Goal: Task Accomplishment & Management: Manage account settings

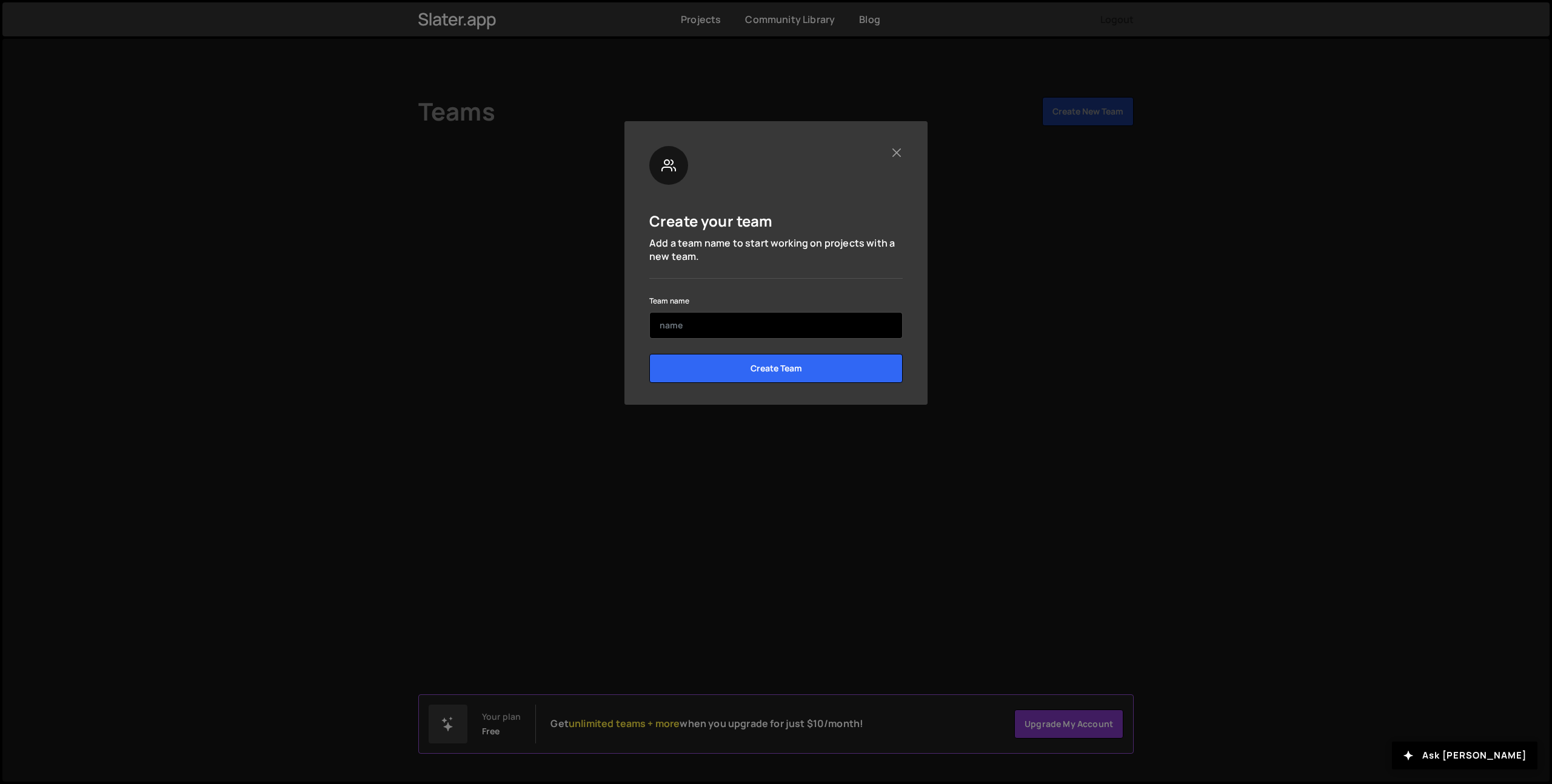
click at [731, 335] on input "text" at bounding box center [776, 325] width 253 height 26
type input "Firework"
click at [760, 374] on input "Create Team" at bounding box center [776, 369] width 253 height 29
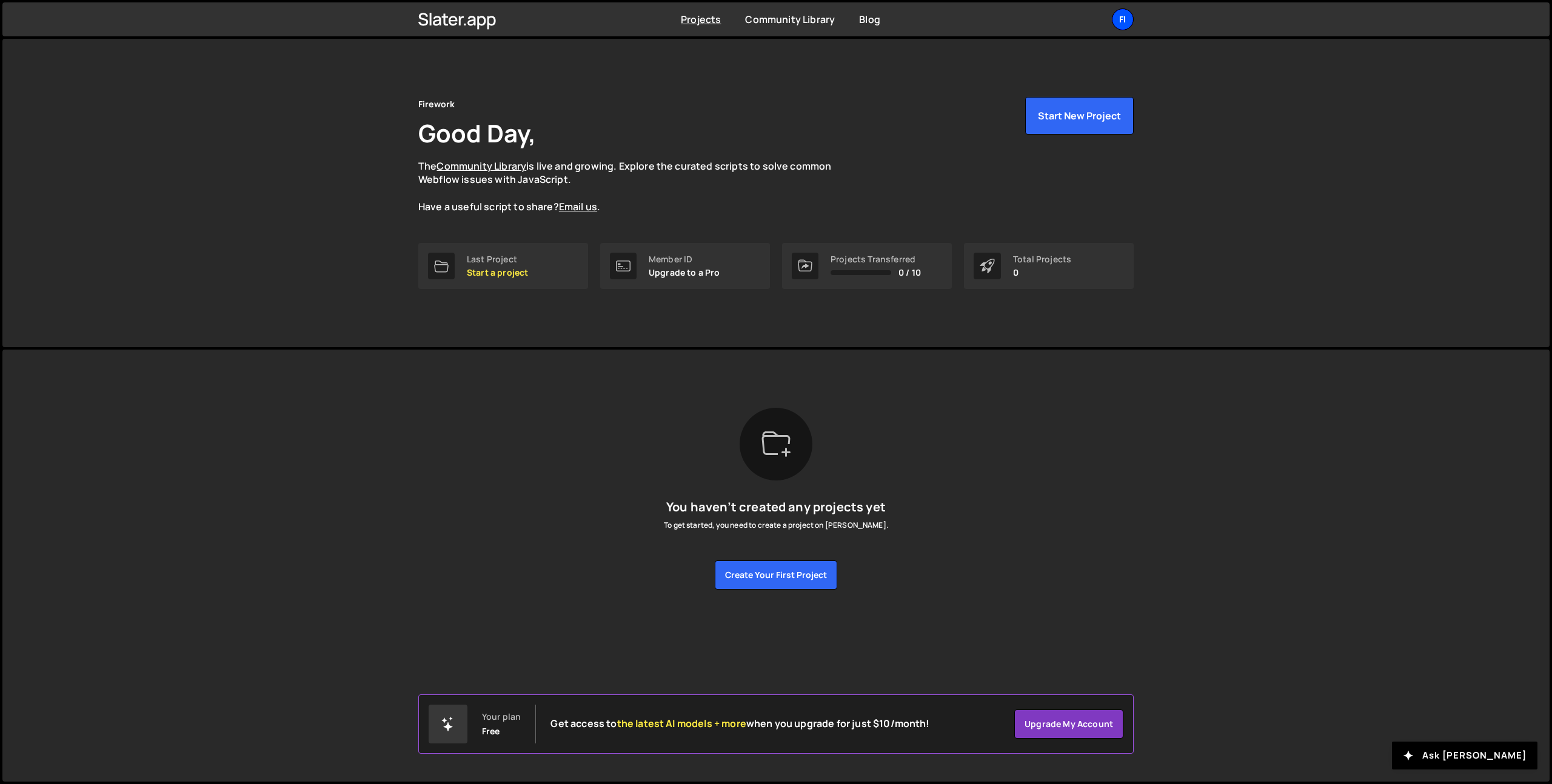
click at [1116, 22] on div "Fi" at bounding box center [1122, 19] width 21 height 21
click at [1039, 138] on button "Logout" at bounding box center [1058, 135] width 150 height 21
